Goal: Understand process/instructions: Learn how to perform a task or action

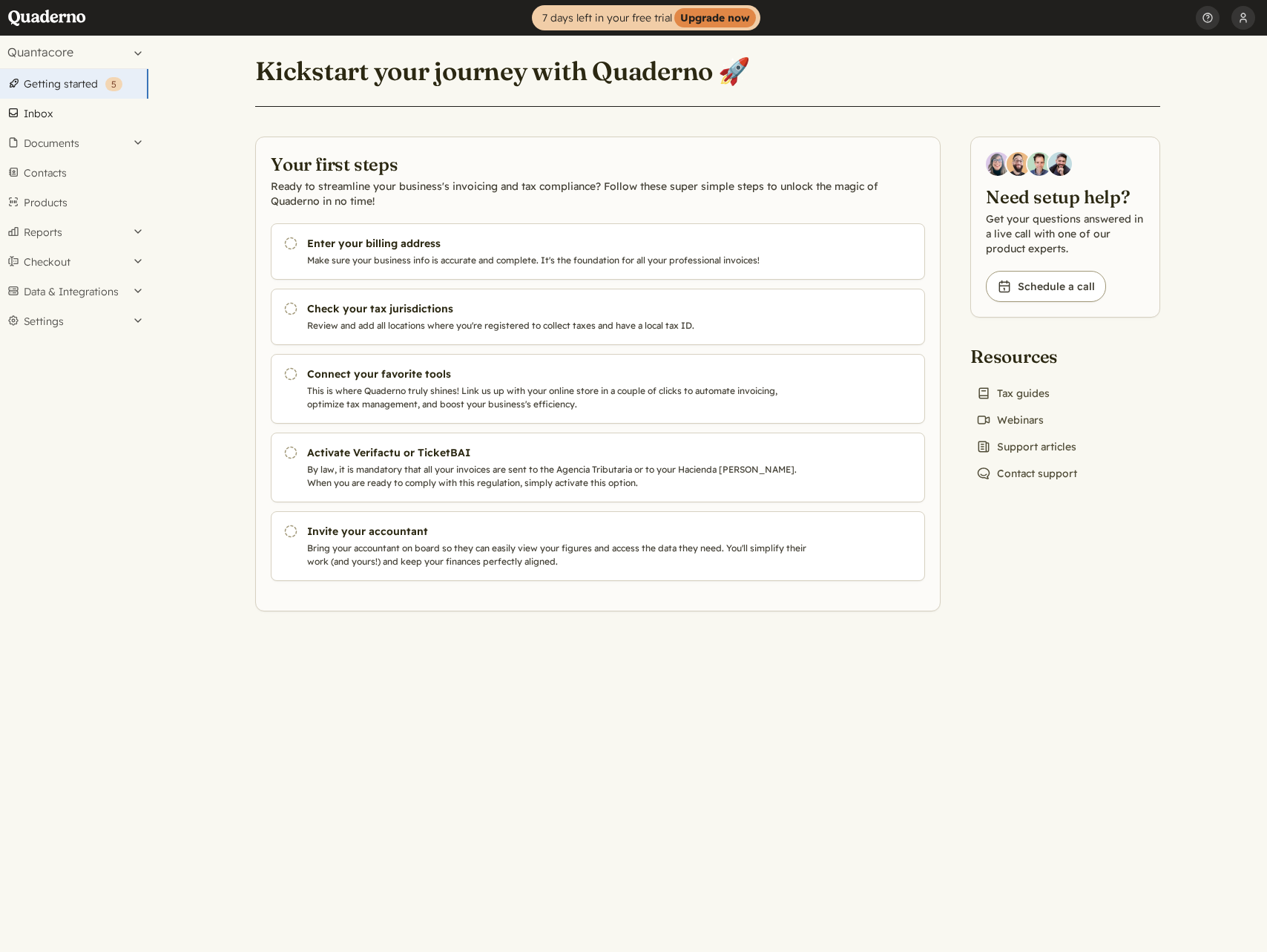
click at [98, 119] on link "Inbox" at bounding box center [74, 113] width 149 height 30
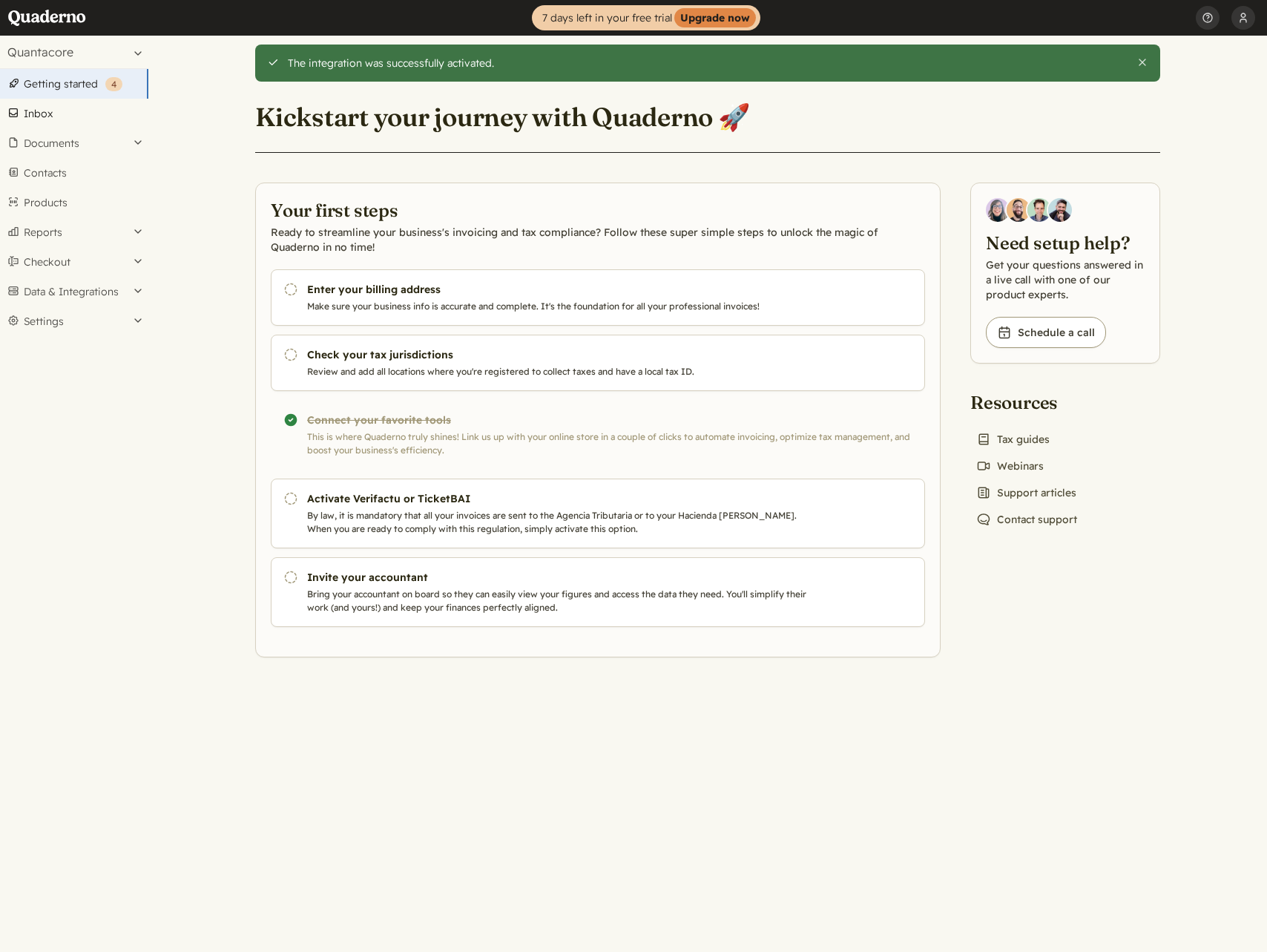
click at [61, 115] on link "Inbox" at bounding box center [74, 113] width 149 height 30
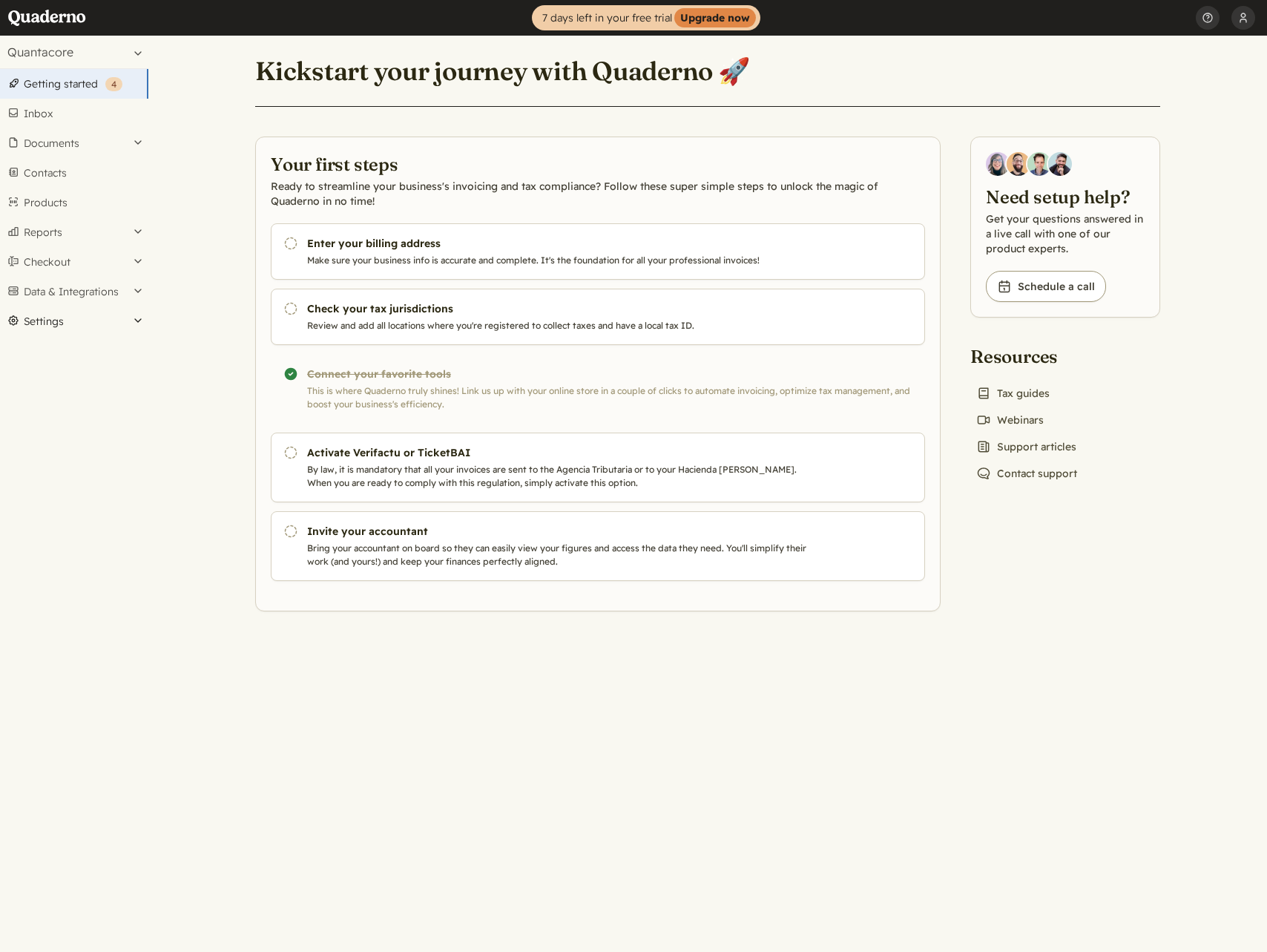
click at [94, 327] on button "Settings" at bounding box center [74, 321] width 149 height 30
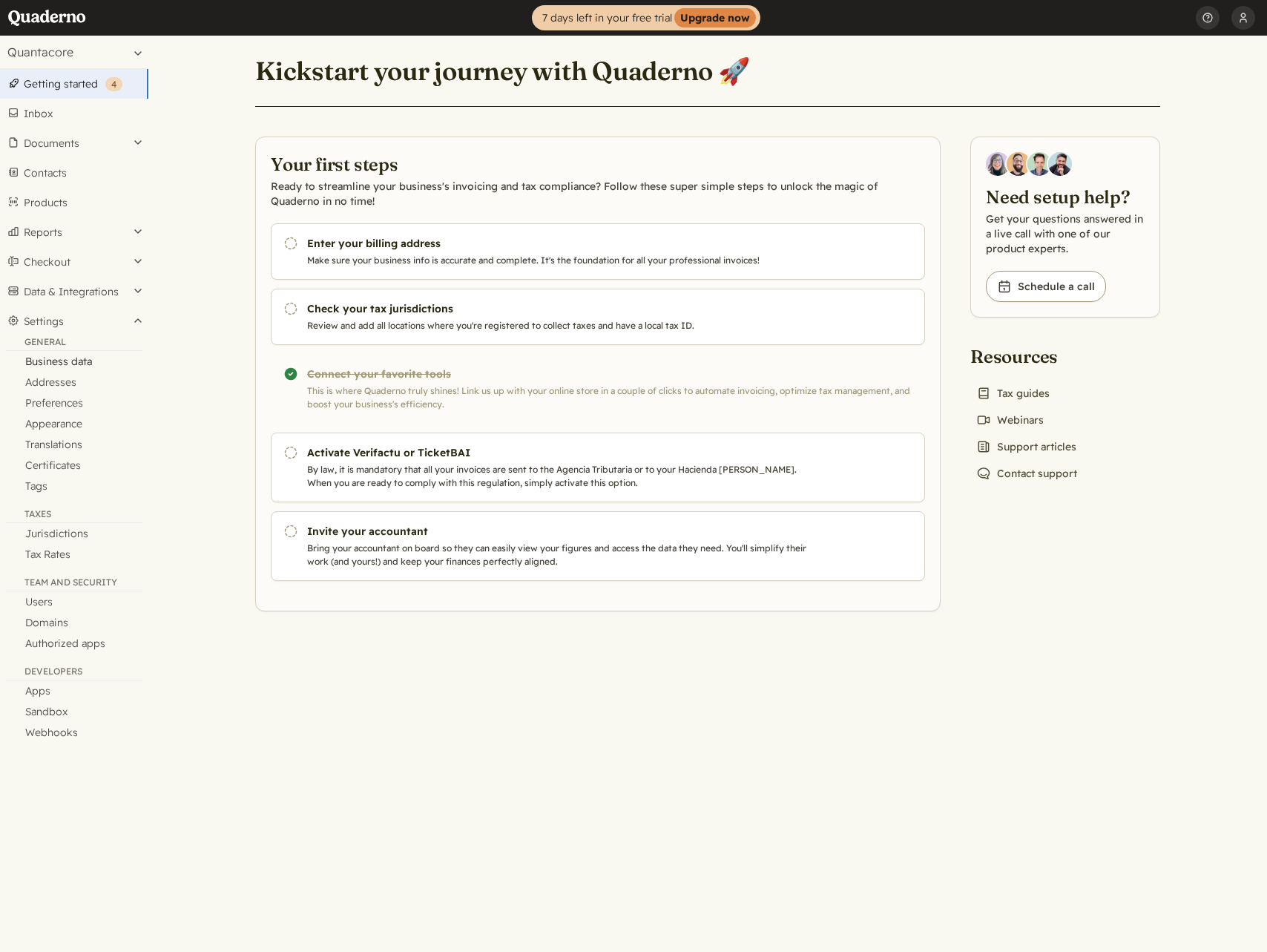
click at [68, 356] on link "Business data" at bounding box center [74, 361] width 149 height 21
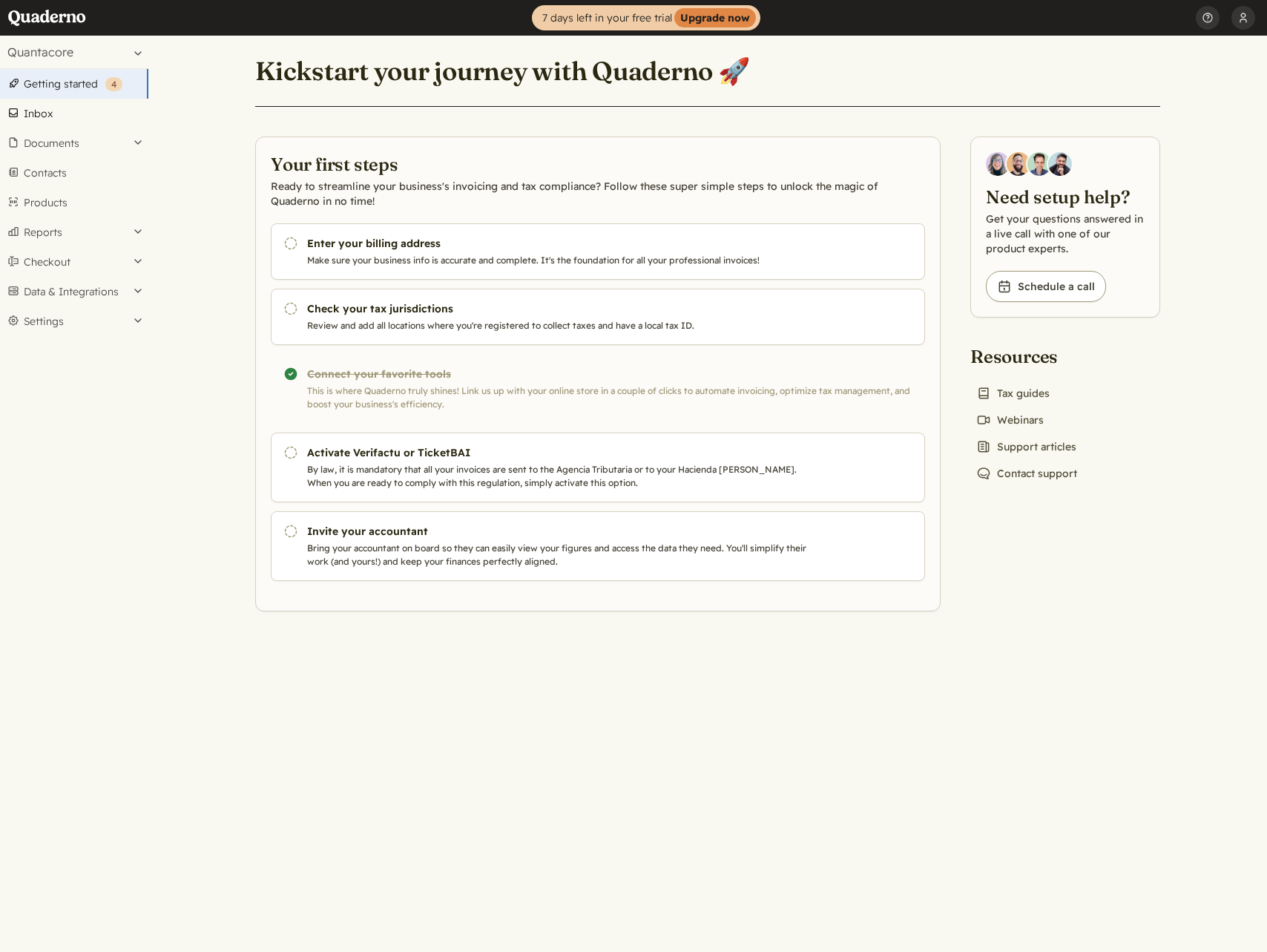
click at [65, 119] on link "Inbox" at bounding box center [74, 113] width 149 height 30
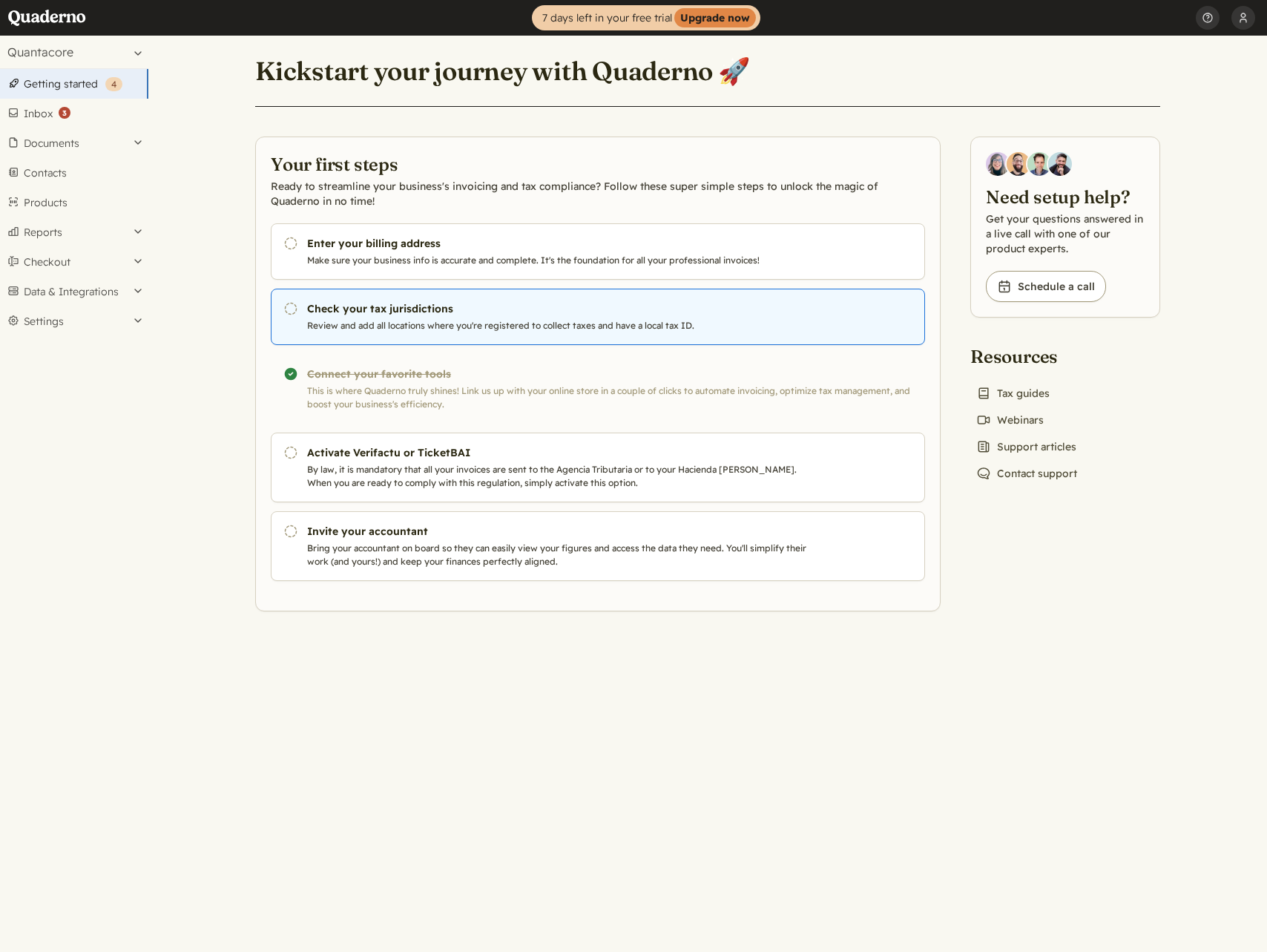
click at [363, 312] on h3 "Check your tax jurisdictions" at bounding box center [560, 309] width 506 height 15
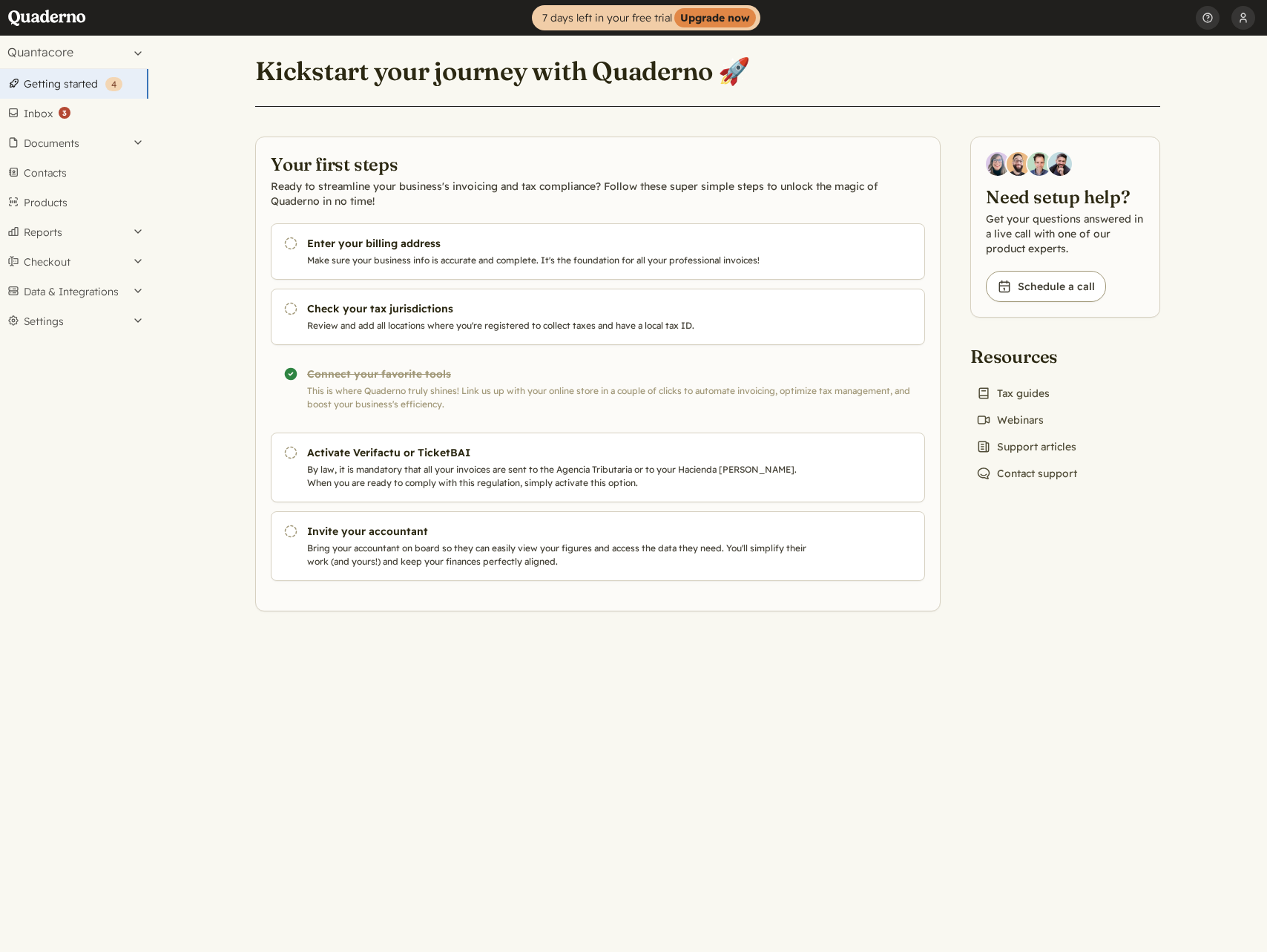
click at [965, 686] on main "Kickstart your journey with Quaderno 🚀 Your first steps Ready to streamline you…" at bounding box center [708, 493] width 1118 height 916
click at [73, 114] on link "Inbox ( 3 )" at bounding box center [74, 113] width 149 height 30
click at [205, 579] on main "Kickstart your journey with Quaderno 🚀 Your first steps Ready to streamline you…" at bounding box center [708, 493] width 1118 height 916
click at [201, 75] on main "Kickstart your journey with Quaderno 🚀 Your first steps Ready to streamline you…" at bounding box center [708, 493] width 1118 height 916
click at [110, 89] on strong "( 4 )" at bounding box center [113, 84] width 17 height 14
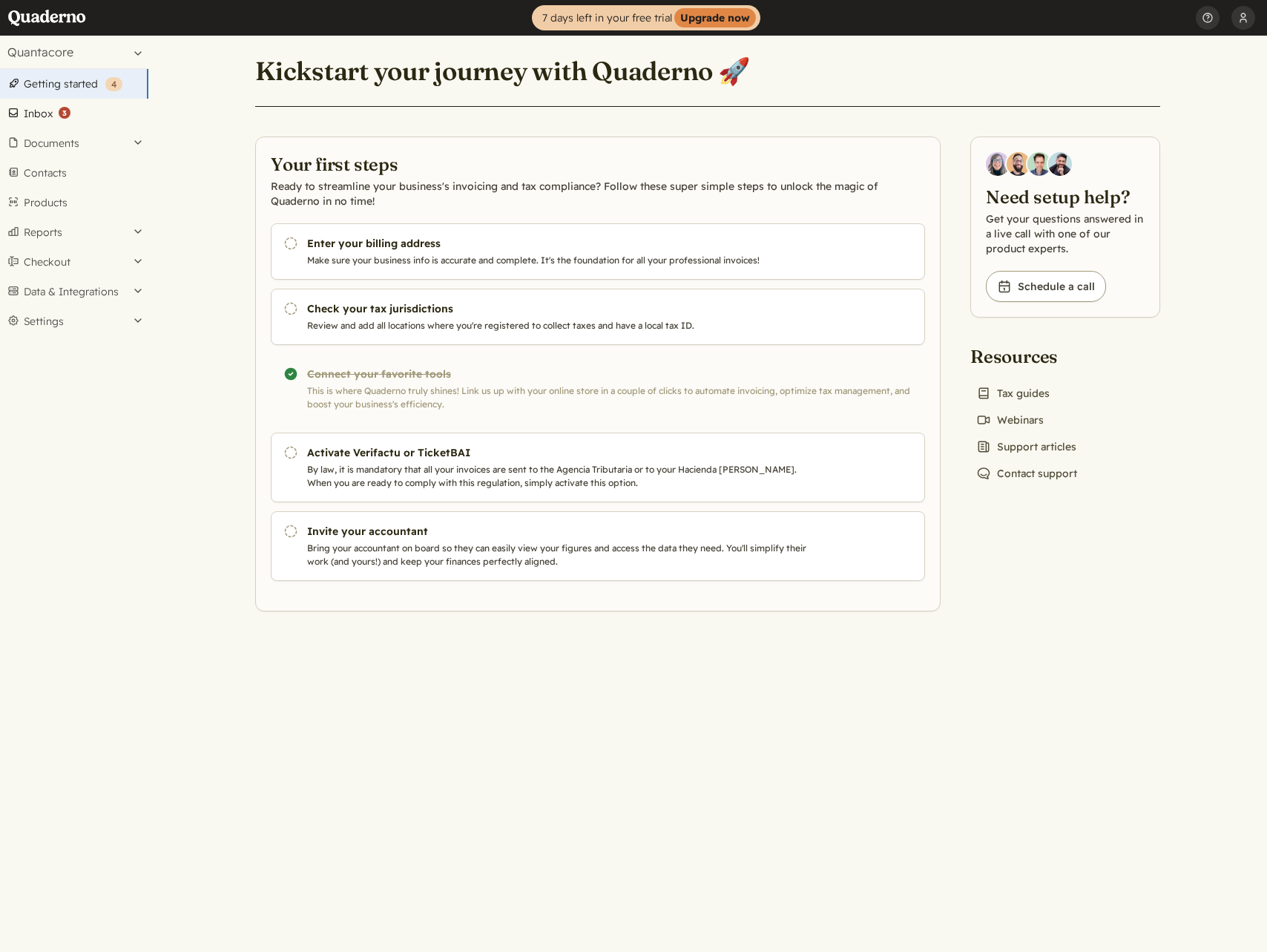
click at [91, 108] on link "Inbox ( 3 )" at bounding box center [74, 113] width 149 height 30
drag, startPoint x: 892, startPoint y: 619, endPoint x: 983, endPoint y: 589, distance: 95.8
click at [894, 619] on main "Kickstart your journey with Quaderno 🚀 Your first steps Ready to streamline you…" at bounding box center [708, 493] width 1118 height 916
click at [229, 567] on main "Kickstart your journey with Quaderno 🚀 Your first steps Ready to streamline you…" at bounding box center [708, 493] width 1118 height 916
